Goal: Information Seeking & Learning: Learn about a topic

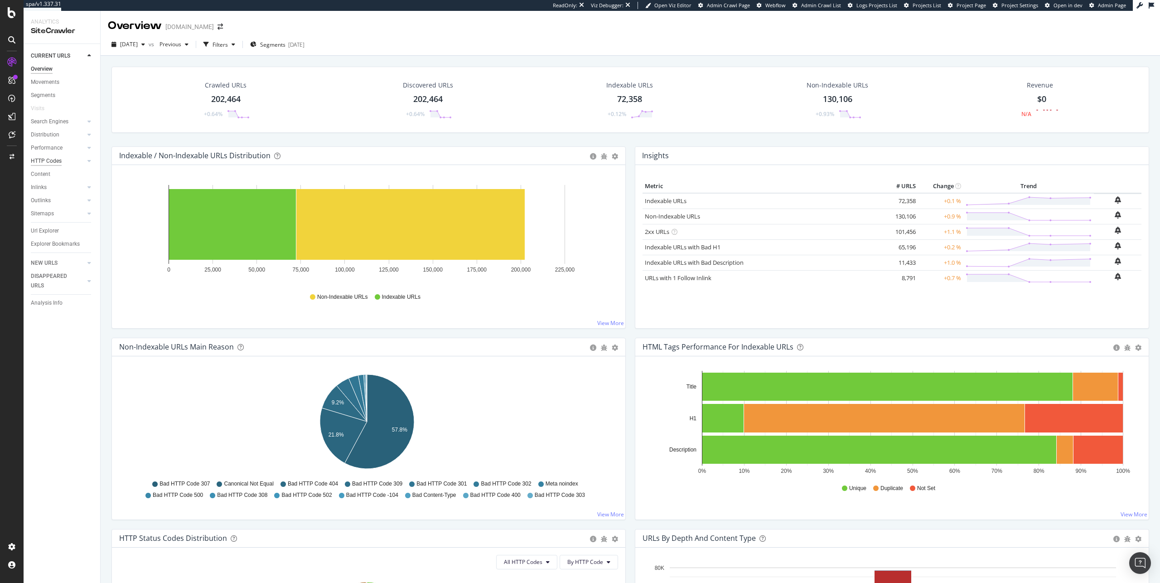
click at [52, 160] on div "HTTP Codes" at bounding box center [46, 161] width 31 height 10
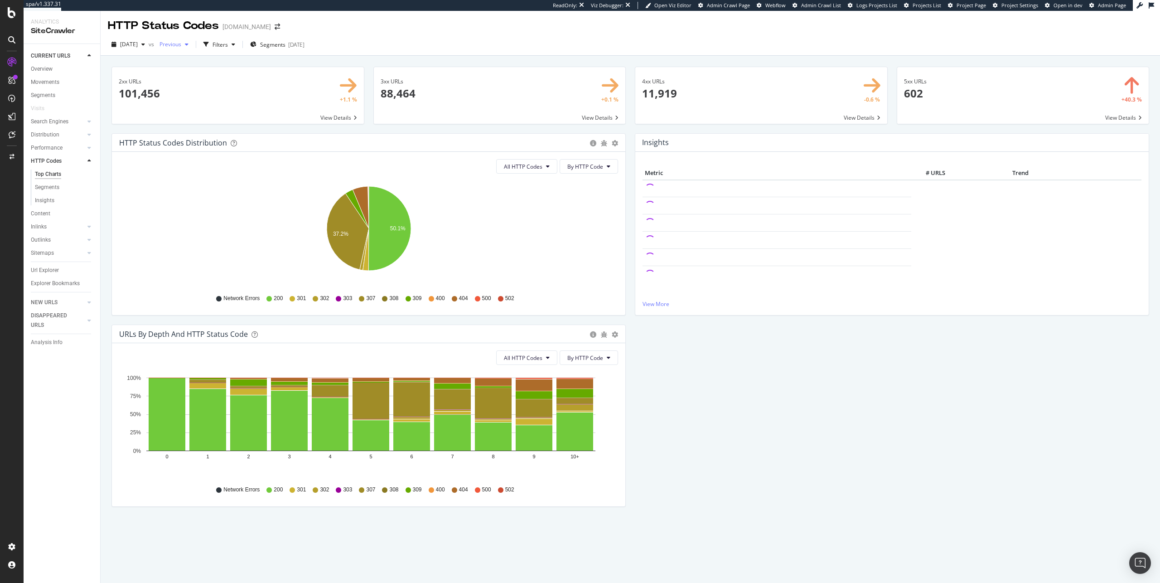
click at [181, 47] on span "Previous" at bounding box center [168, 44] width 25 height 8
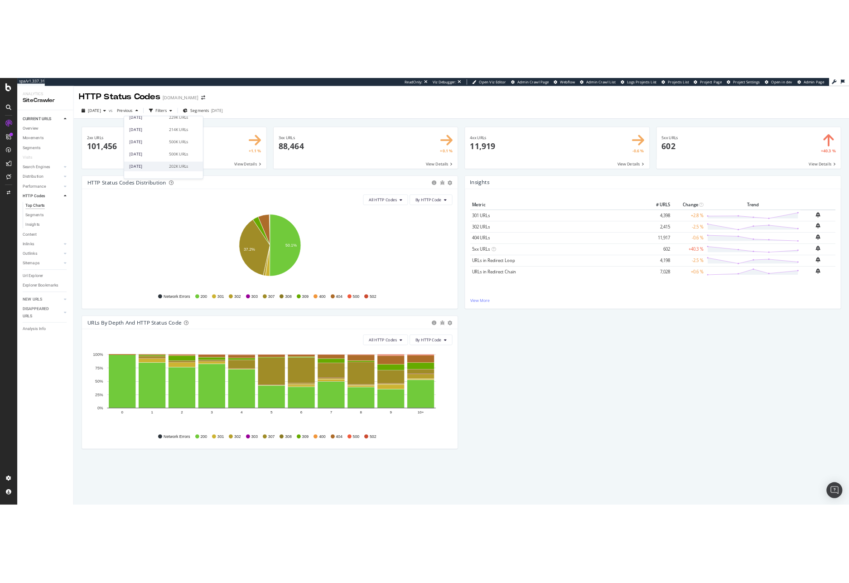
scroll to position [218, 0]
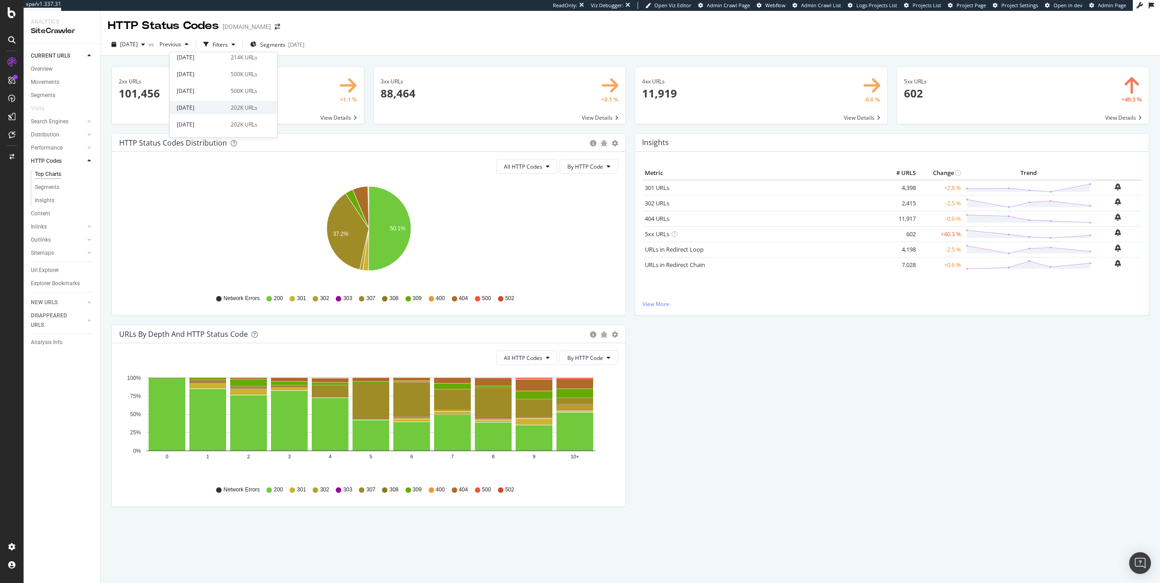
click at [251, 112] on div "[DATE] 202K URLs" at bounding box center [223, 107] width 108 height 13
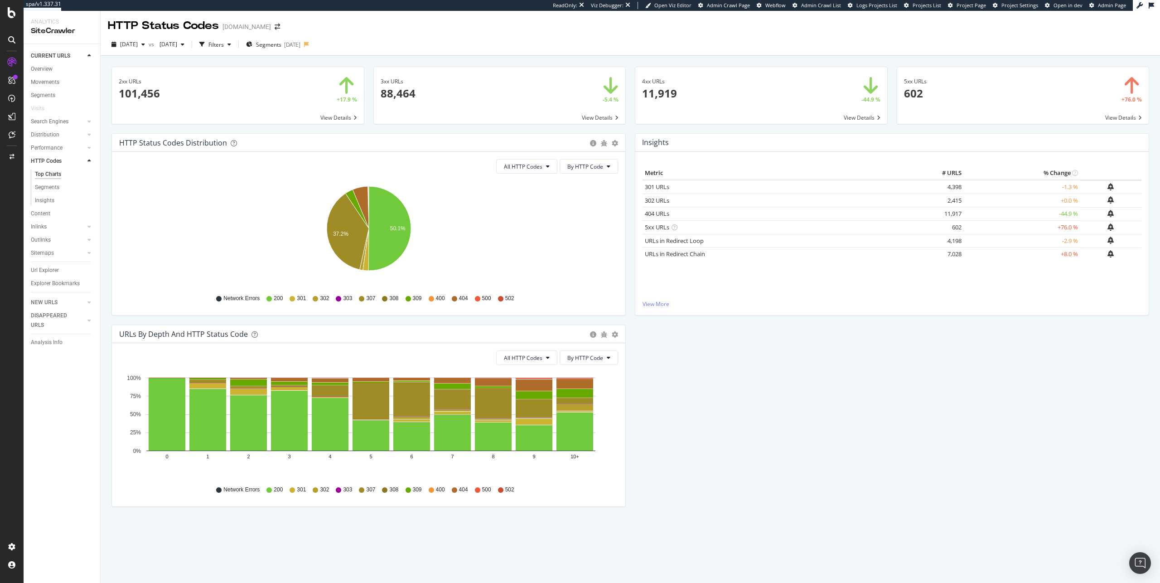
click at [611, 118] on span at bounding box center [500, 95] width 252 height 57
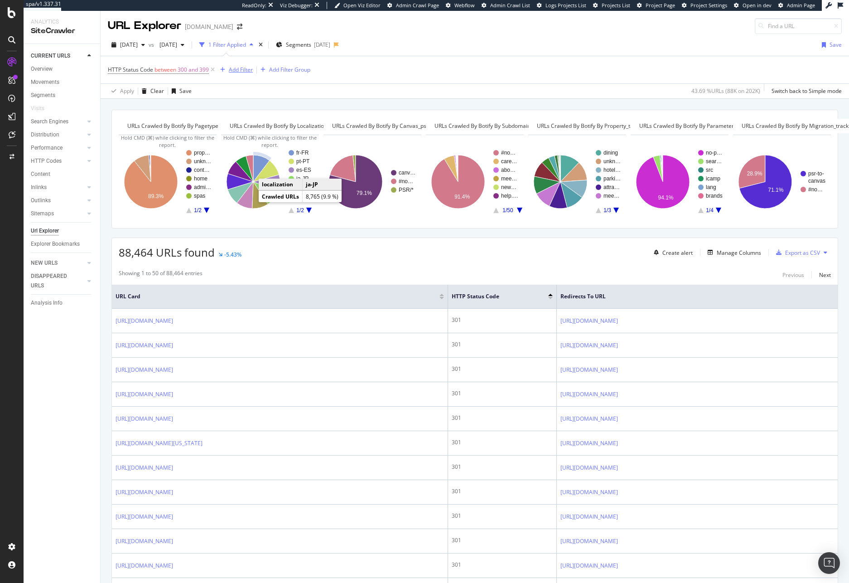
click at [239, 69] on div "Add Filter" at bounding box center [241, 70] width 24 height 8
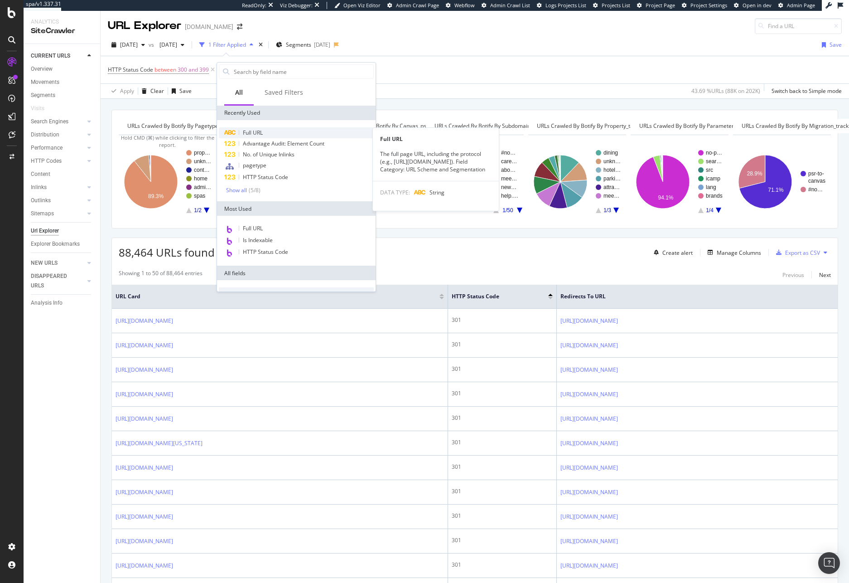
click at [264, 129] on div "Full URL" at bounding box center [296, 132] width 155 height 11
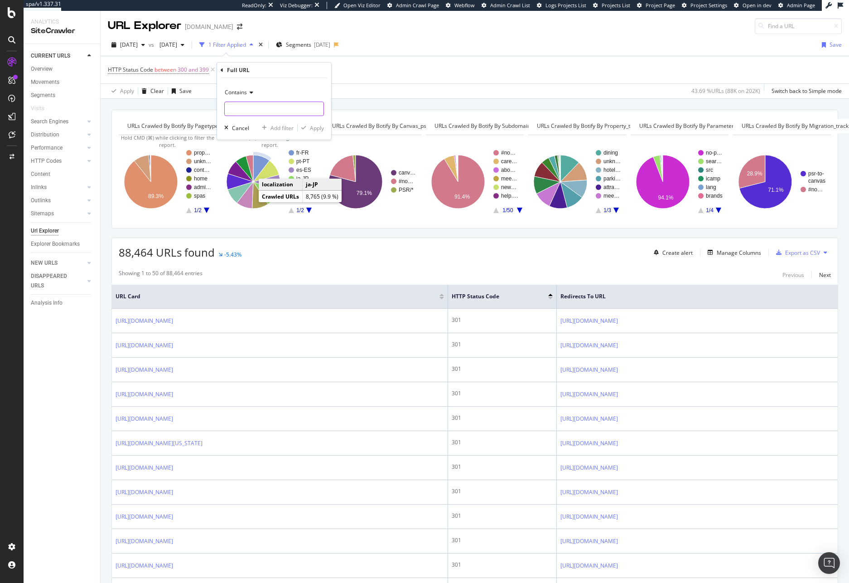
click at [263, 108] on input "text" at bounding box center [274, 109] width 99 height 15
paste input "[URL][DOMAIN_NAME]"
type input "[URL][DOMAIN_NAME]"
click at [310, 127] on div "Apply" at bounding box center [317, 128] width 14 height 8
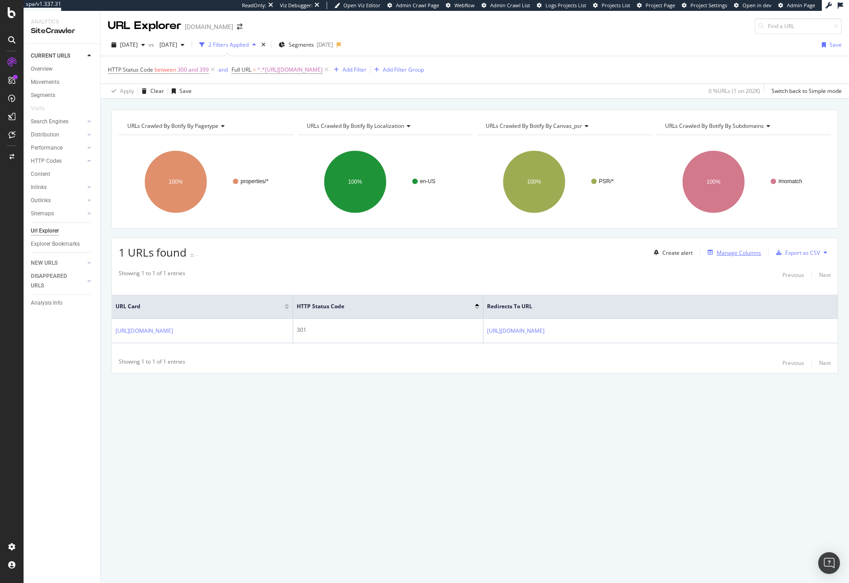
click at [716, 253] on div "button" at bounding box center [710, 252] width 13 height 5
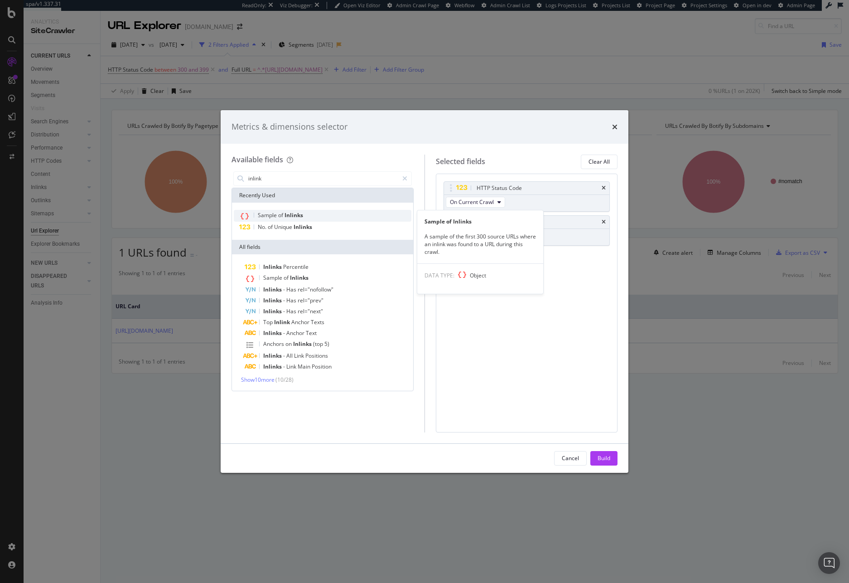
type input "inlink"
click at [298, 215] on span "Inlinks" at bounding box center [294, 215] width 19 height 8
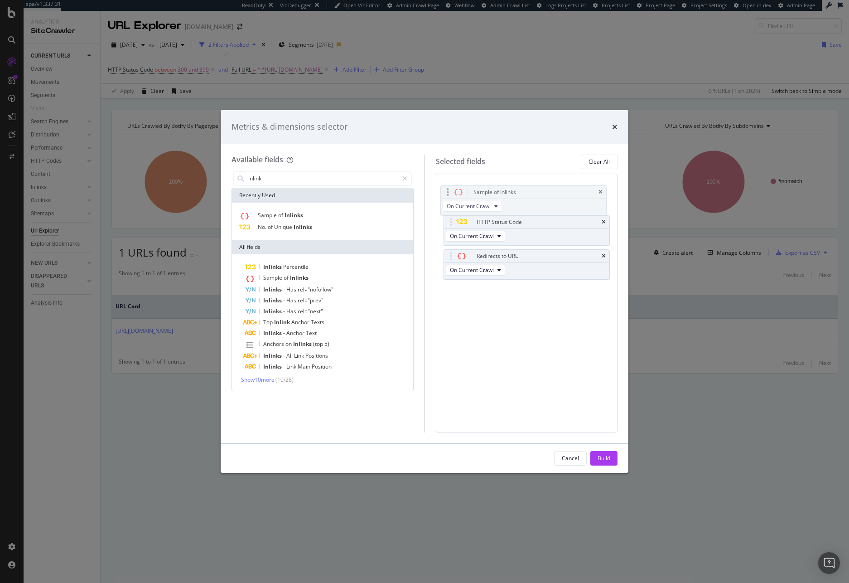
drag, startPoint x: 522, startPoint y: 257, endPoint x: 518, endPoint y: 193, distance: 64.4
click at [518, 193] on body "spa/v1.337.31 ReadOnly: Viz Debugger: Open Viz Editor Admin Crawl Page Webflow …" at bounding box center [424, 291] width 849 height 583
click at [602, 464] on div "Build" at bounding box center [604, 458] width 13 height 14
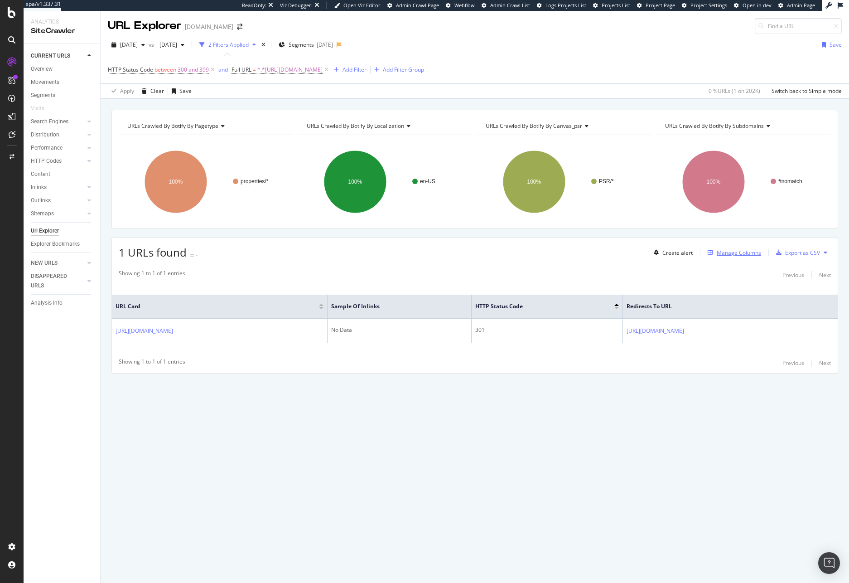
click at [730, 249] on div "Manage Columns" at bounding box center [739, 253] width 44 height 8
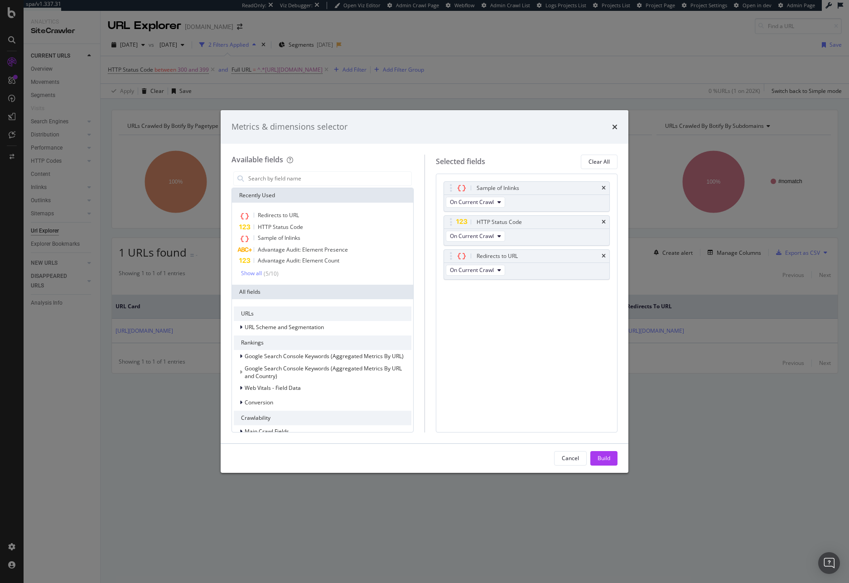
click at [711, 274] on div "Metrics & dimensions selector Available fields Recently Used Redirects to URL H…" at bounding box center [424, 291] width 849 height 583
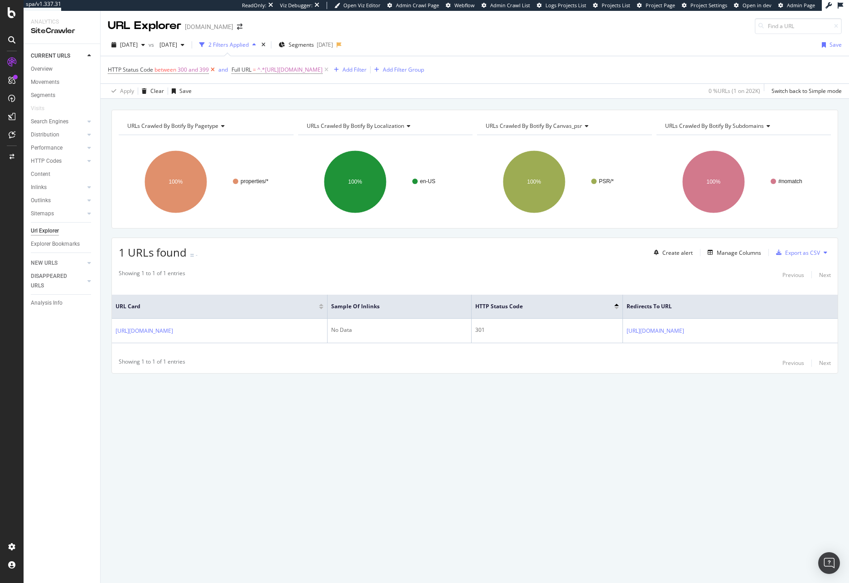
click at [212, 71] on icon at bounding box center [213, 69] width 8 height 9
click at [199, 64] on span "^.*[URL][DOMAIN_NAME]" at bounding box center [166, 69] width 65 height 13
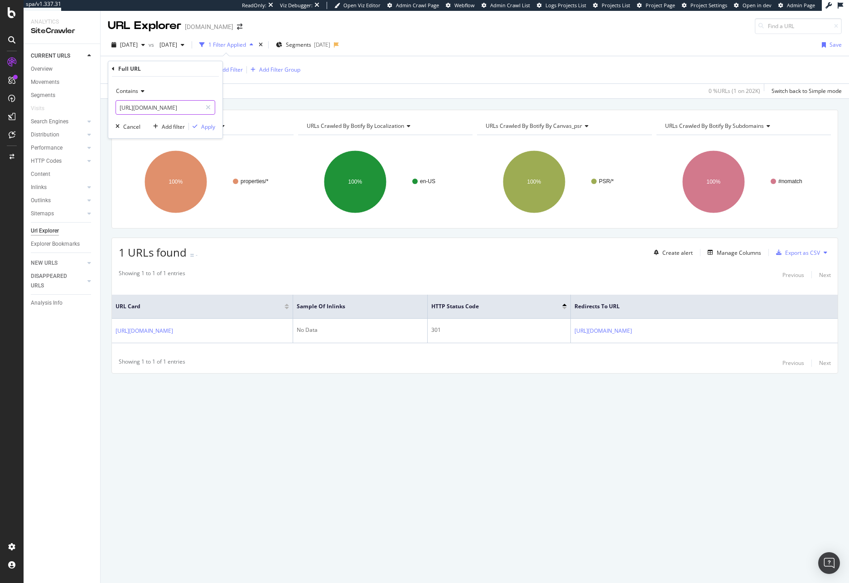
click at [154, 109] on input "[URL][DOMAIN_NAME]" at bounding box center [159, 107] width 86 height 15
click at [240, 283] on div "Showing 1 to 1 of 1 entries Previous Next URL Card Sample of Inlinks HTTP Statu…" at bounding box center [475, 319] width 726 height 108
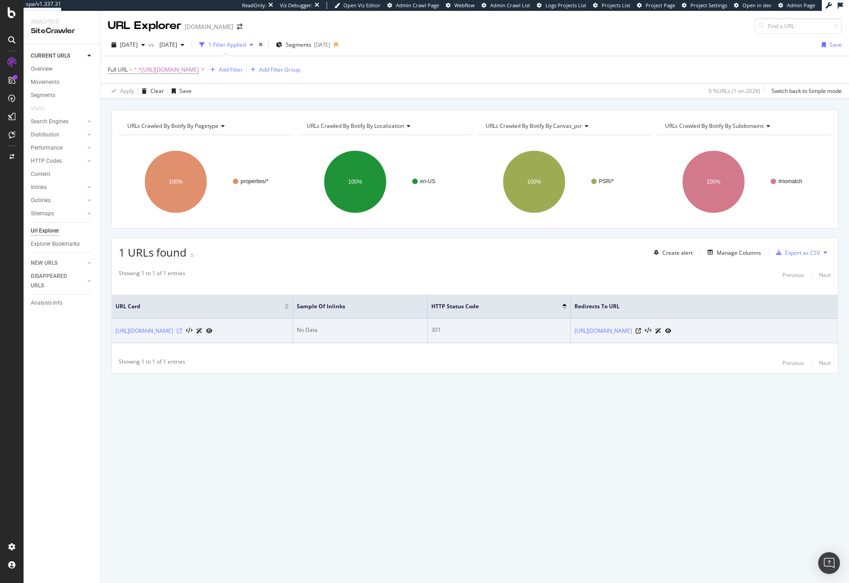
click at [182, 333] on icon at bounding box center [179, 330] width 5 height 5
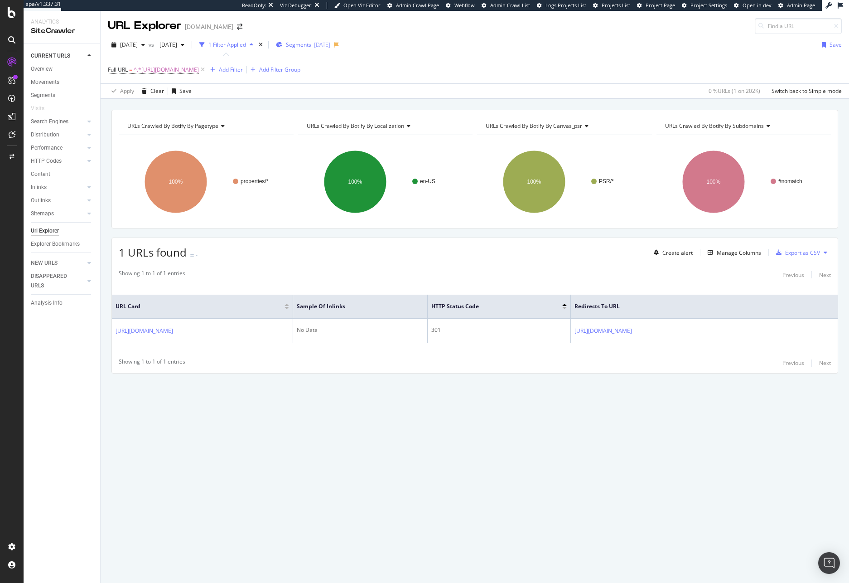
click at [330, 44] on div "[DATE]" at bounding box center [322, 45] width 16 height 8
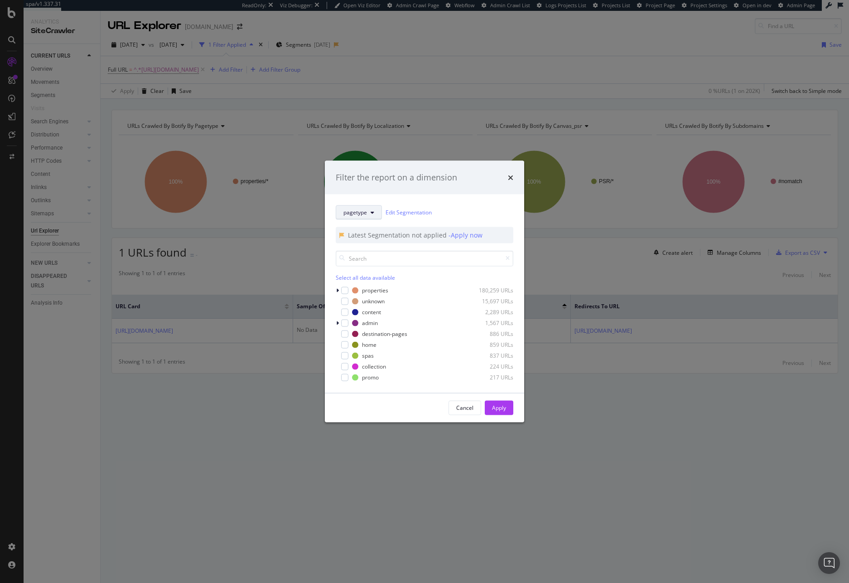
click at [365, 206] on button "pagetype" at bounding box center [359, 212] width 46 height 15
click at [386, 97] on div "Filter the report on a dimension pagetype Edit Segmentation Latest Segmentation…" at bounding box center [424, 291] width 849 height 583
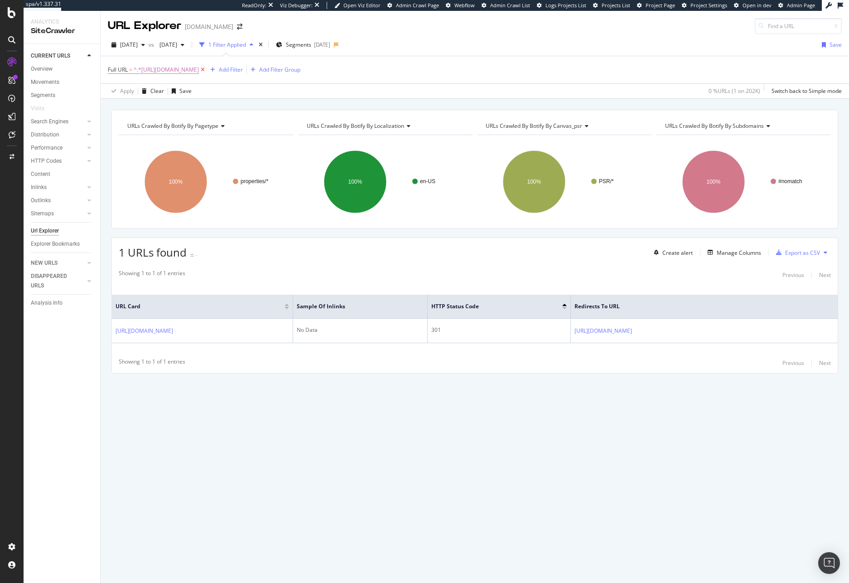
click at [207, 72] on icon at bounding box center [203, 69] width 8 height 9
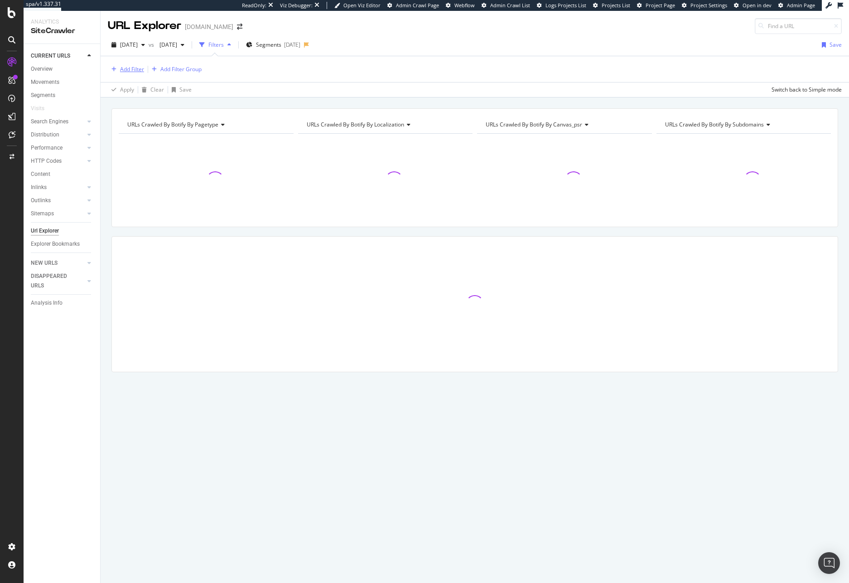
click at [122, 70] on div "Add Filter" at bounding box center [132, 69] width 24 height 8
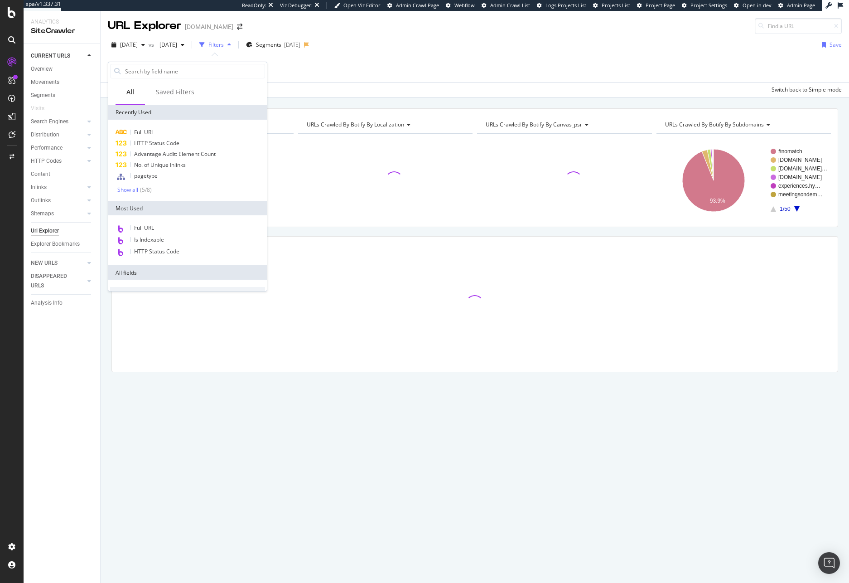
click at [370, 61] on div "Add Filter Add Filter Group" at bounding box center [475, 69] width 734 height 26
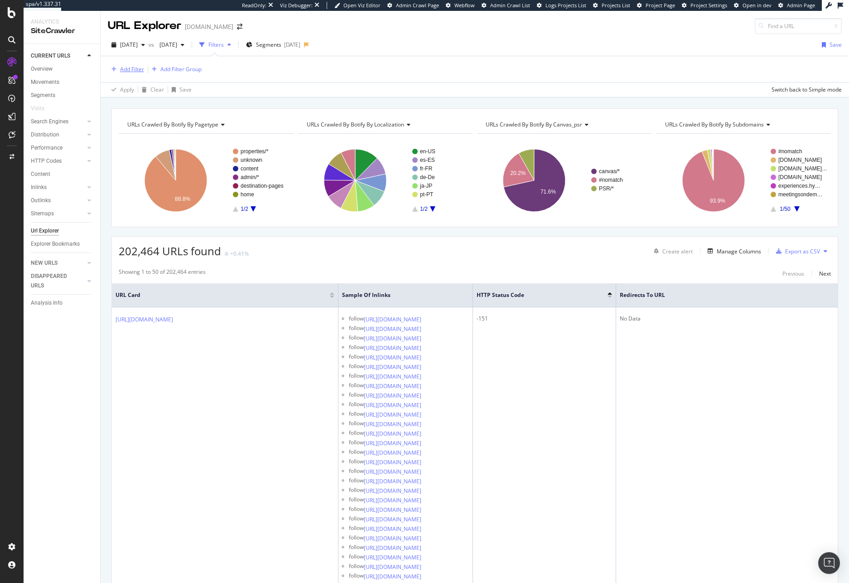
click at [132, 72] on div "Add Filter" at bounding box center [132, 69] width 24 height 8
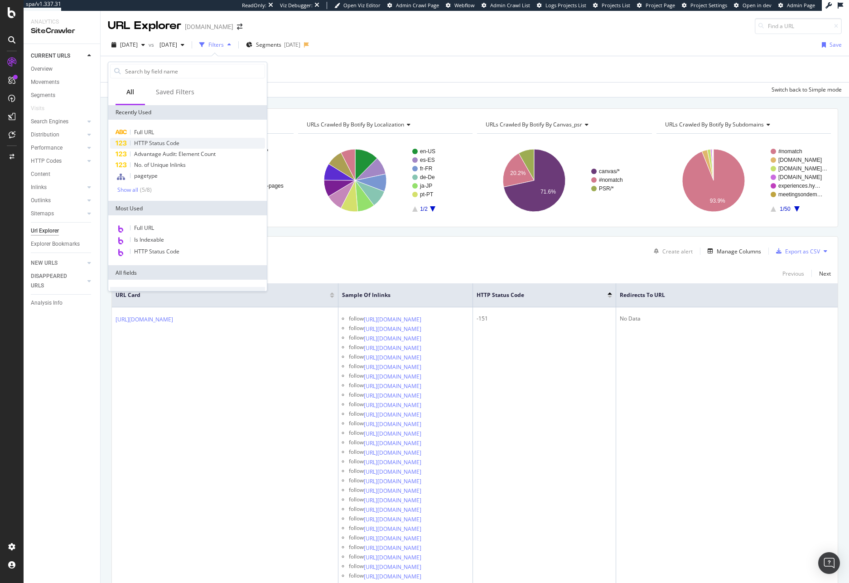
click at [177, 141] on span "HTTP Status Code" at bounding box center [156, 143] width 45 height 8
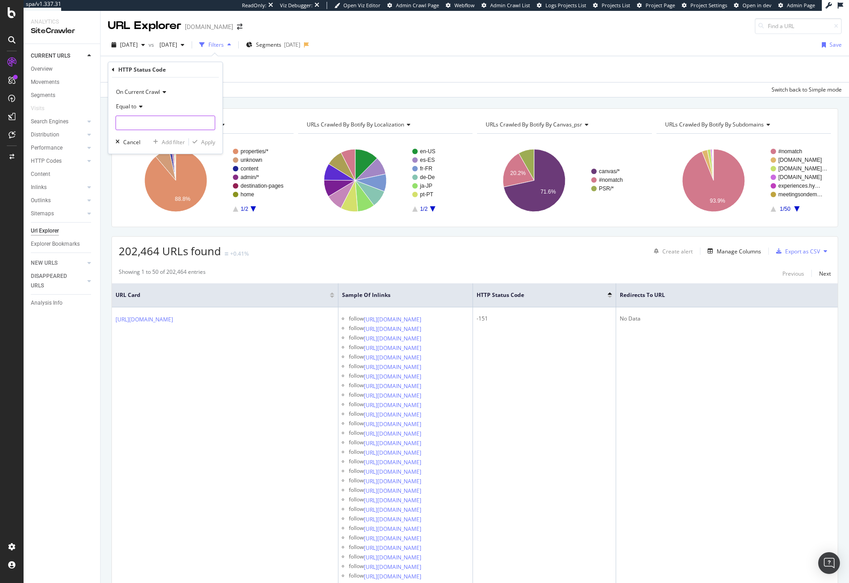
click at [173, 123] on input "number" at bounding box center [166, 123] width 100 height 15
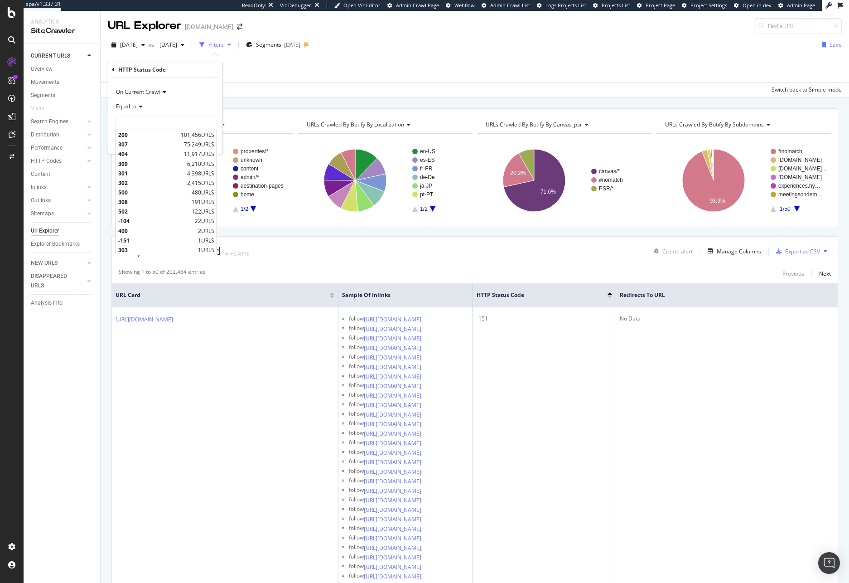
click at [175, 97] on div "On Current Crawl" at bounding box center [166, 92] width 100 height 15
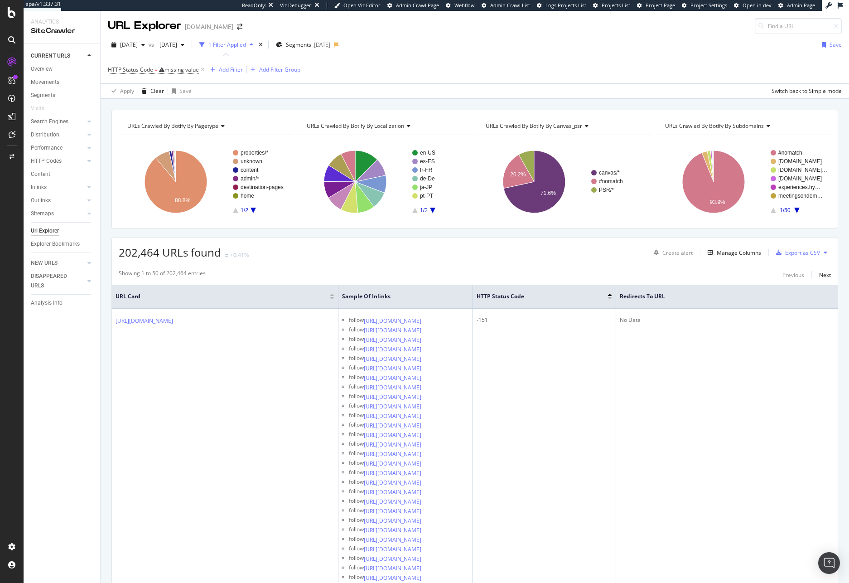
click at [311, 81] on div "HTTP Status Code = missing value Add Filter Add Filter Group" at bounding box center [475, 69] width 734 height 27
drag, startPoint x: 310, startPoint y: 79, endPoint x: 305, endPoint y: 75, distance: 5.8
